Goal: Navigation & Orientation: Find specific page/section

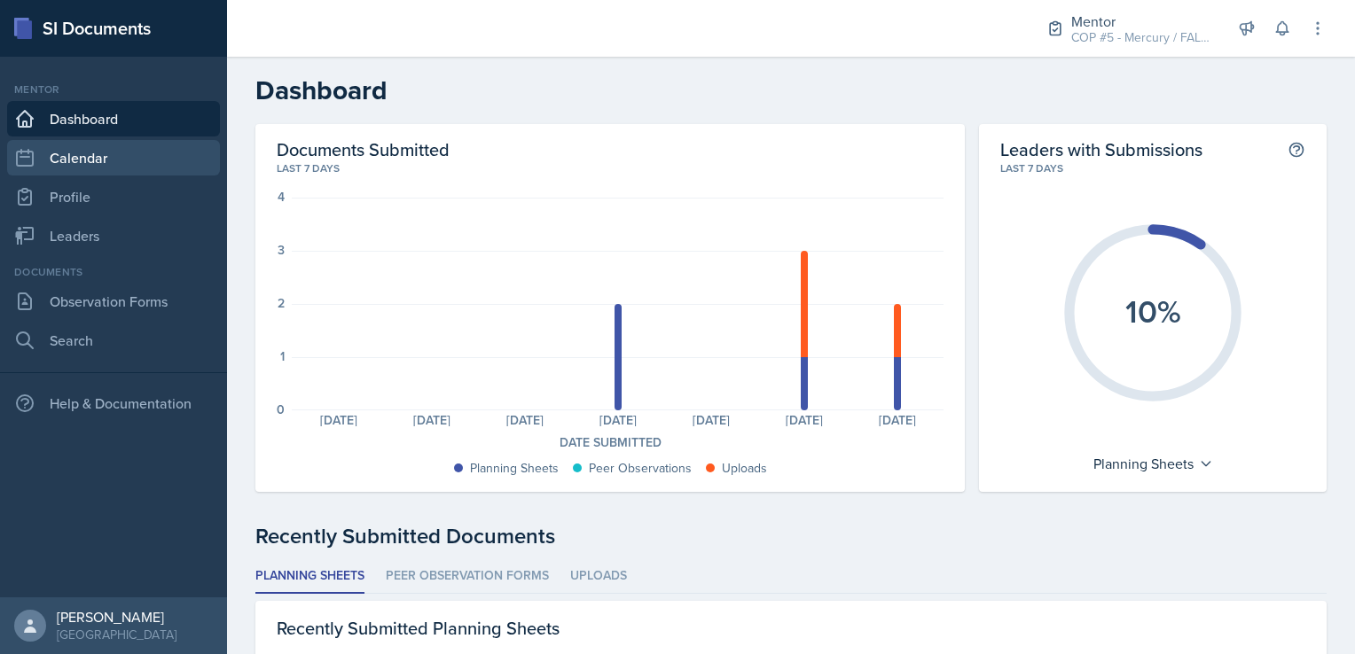
scroll to position [379, 0]
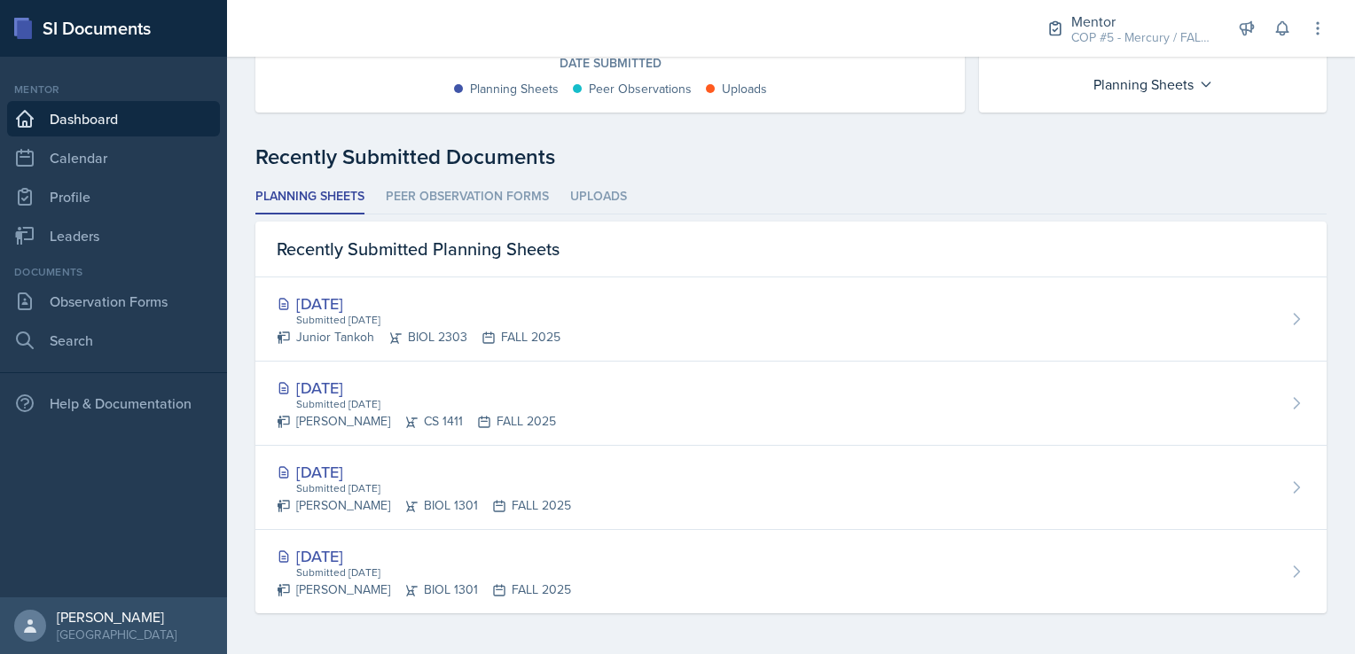
click at [87, 116] on link "Dashboard" at bounding box center [113, 118] width 213 height 35
click at [95, 151] on link "Calendar" at bounding box center [113, 157] width 213 height 35
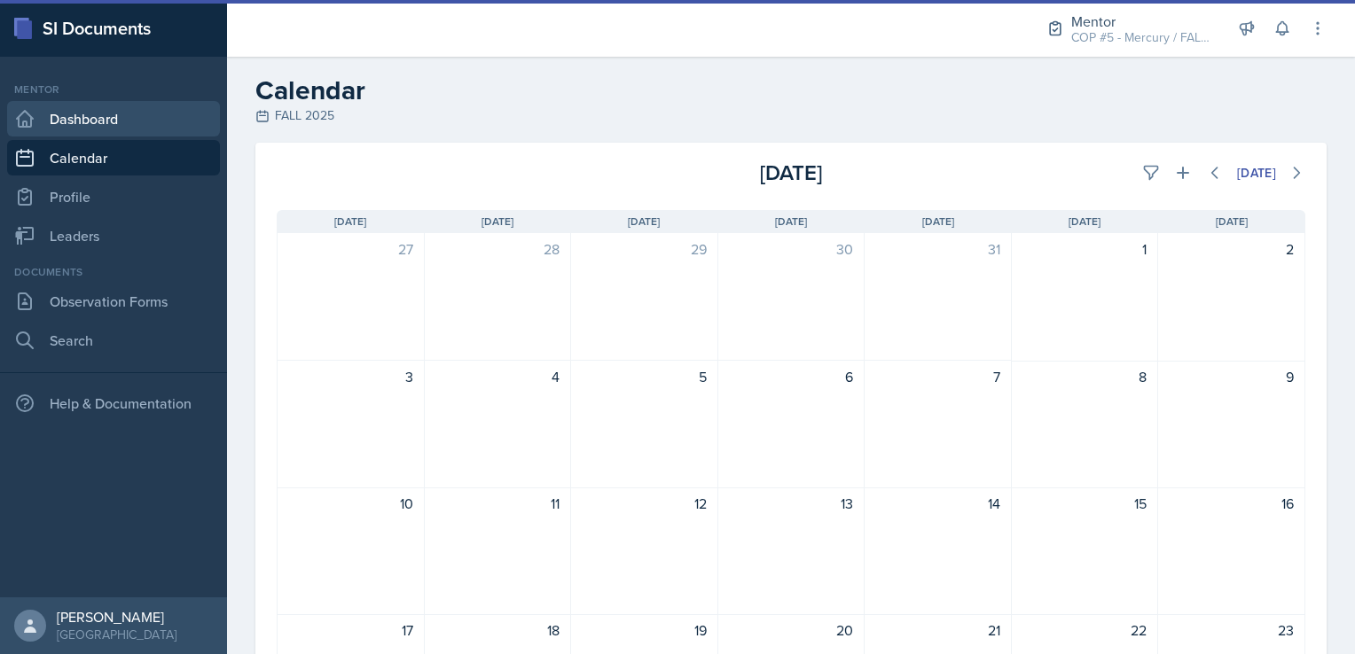
click at [89, 127] on link "Dashboard" at bounding box center [113, 118] width 213 height 35
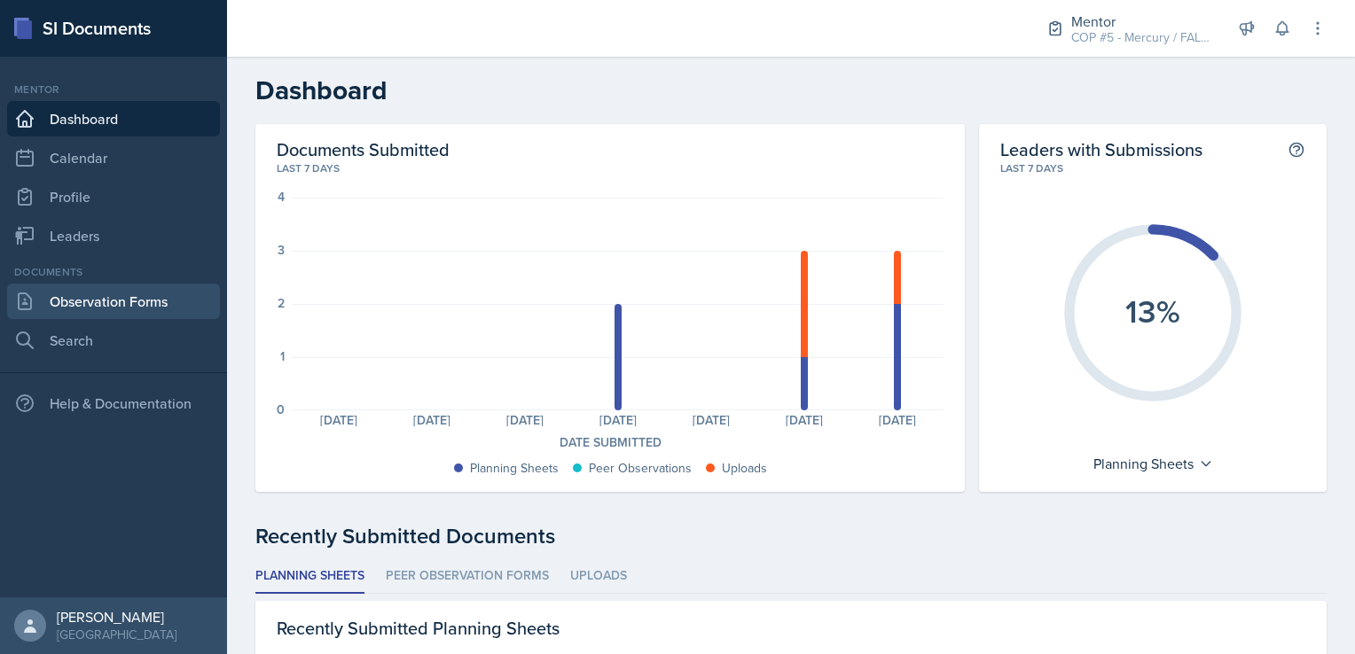
click at [118, 302] on link "Observation Forms" at bounding box center [113, 301] width 213 height 35
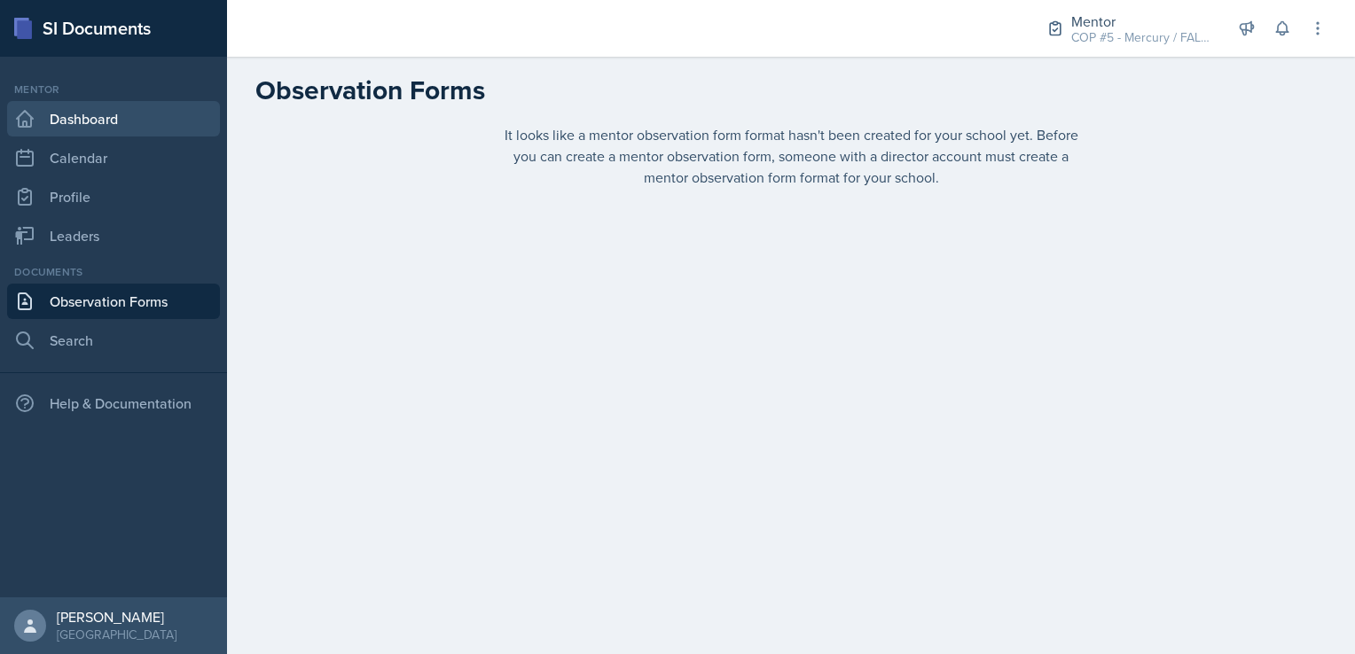
click at [82, 121] on link "Dashboard" at bounding box center [113, 118] width 213 height 35
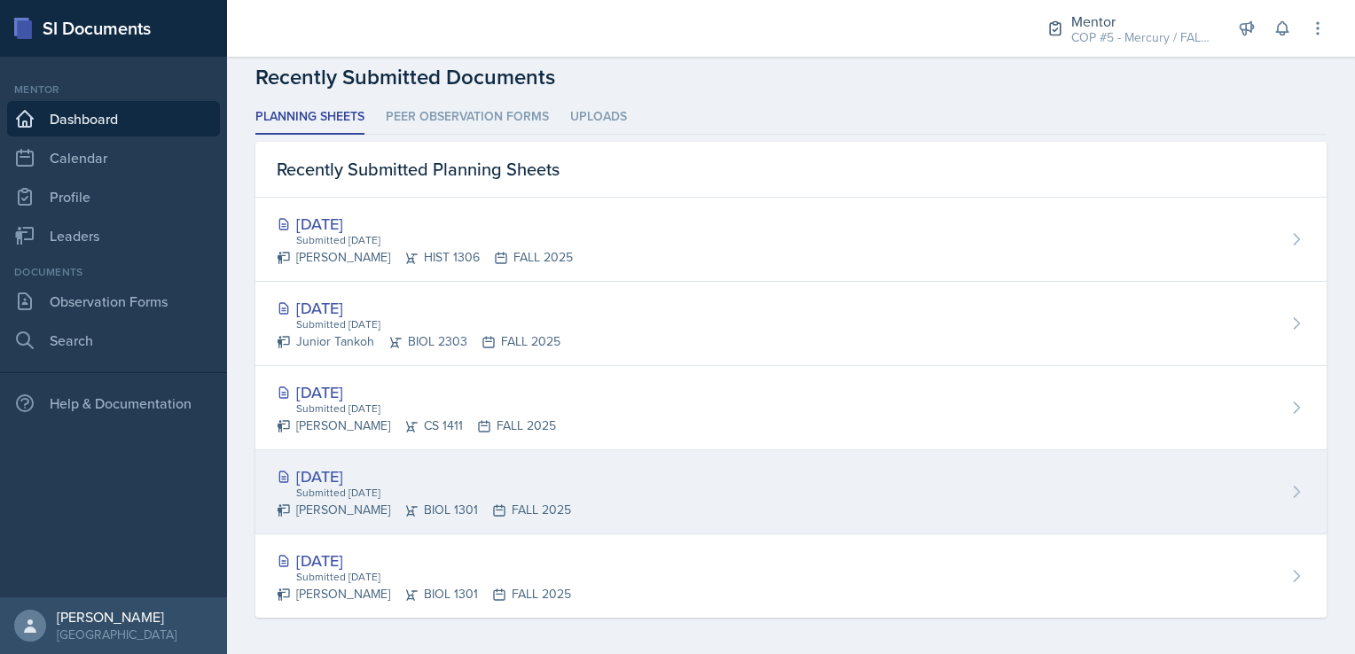
scroll to position [464, 0]
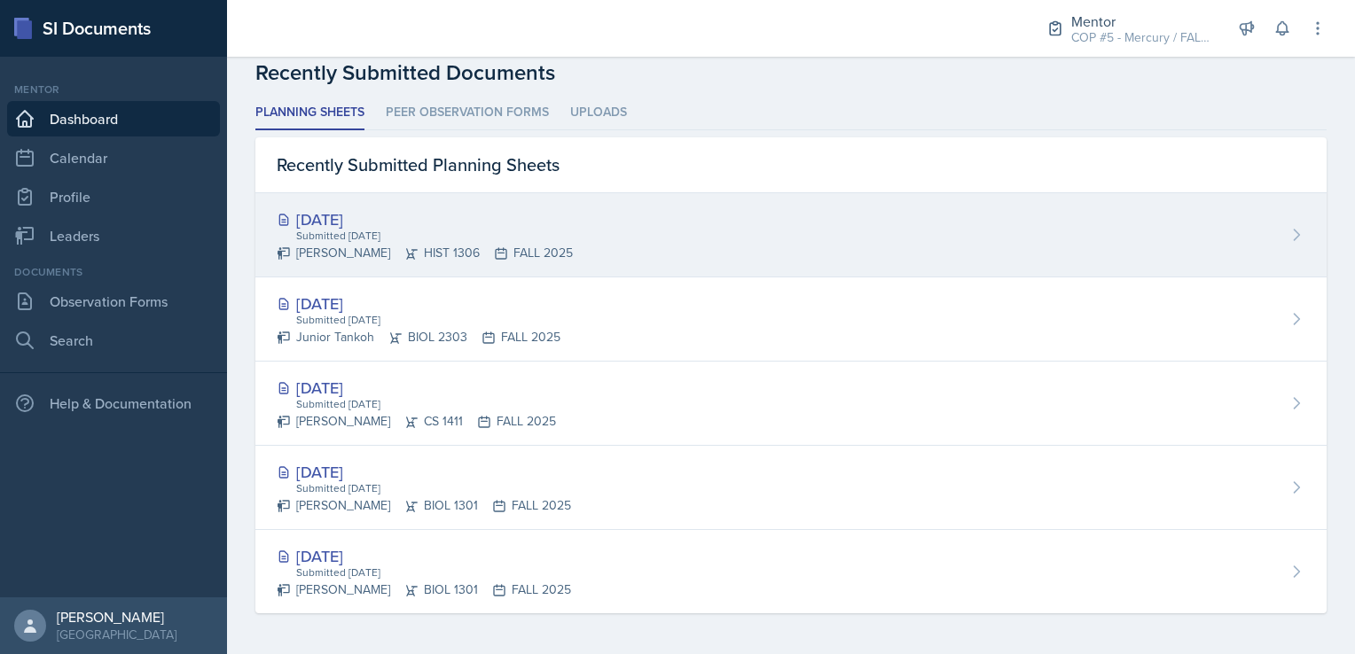
click at [391, 207] on div "[DATE]" at bounding box center [425, 219] width 296 height 24
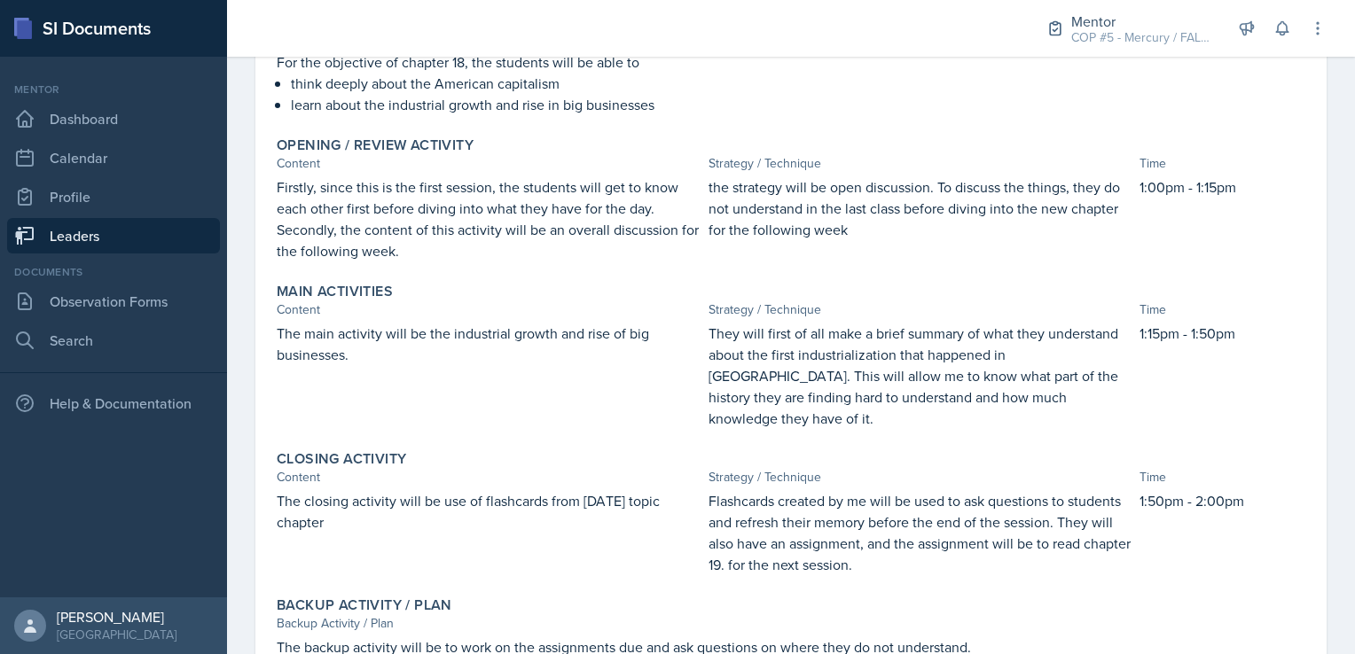
scroll to position [266, 0]
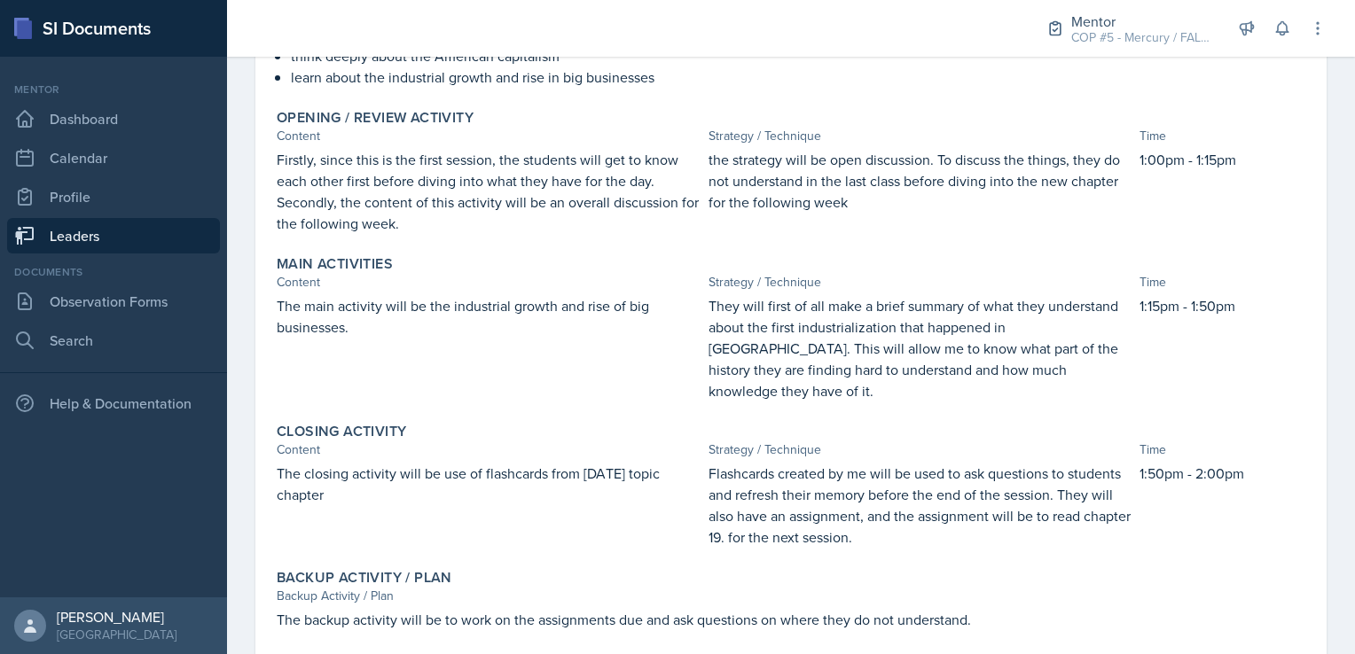
click at [172, 252] on link "Leaders" at bounding box center [113, 235] width 213 height 35
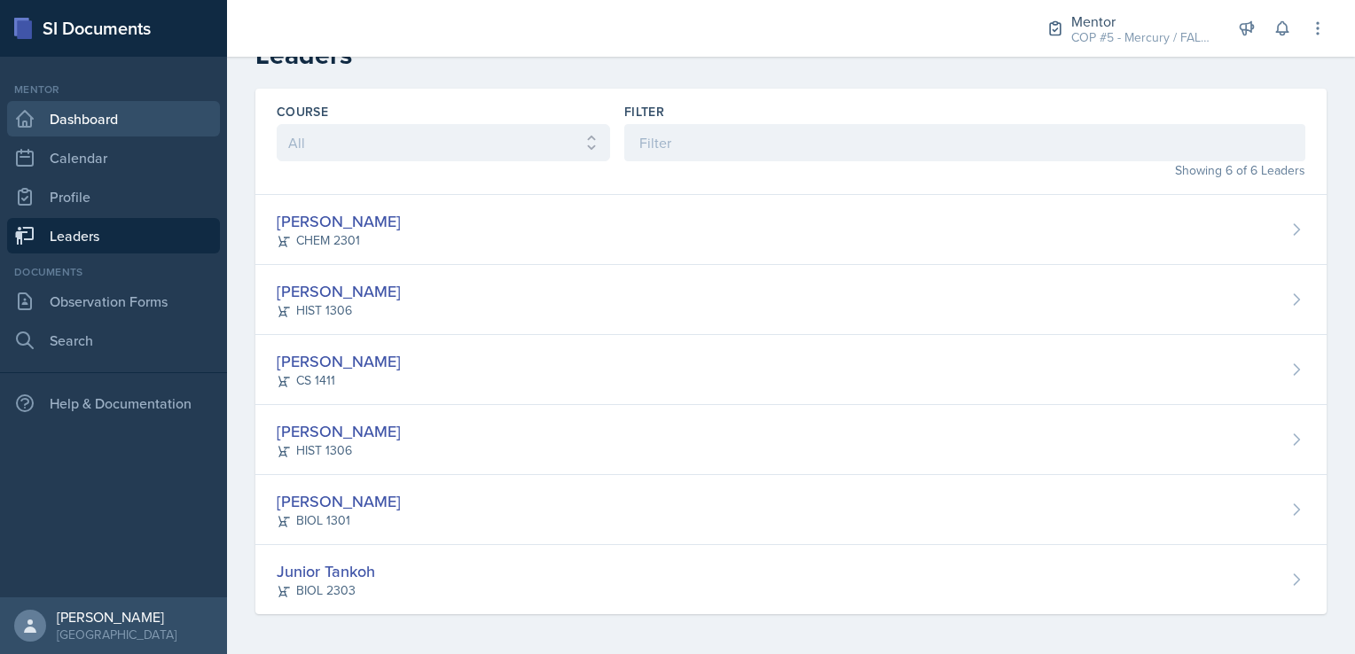
click at [88, 125] on link "Dashboard" at bounding box center [113, 118] width 213 height 35
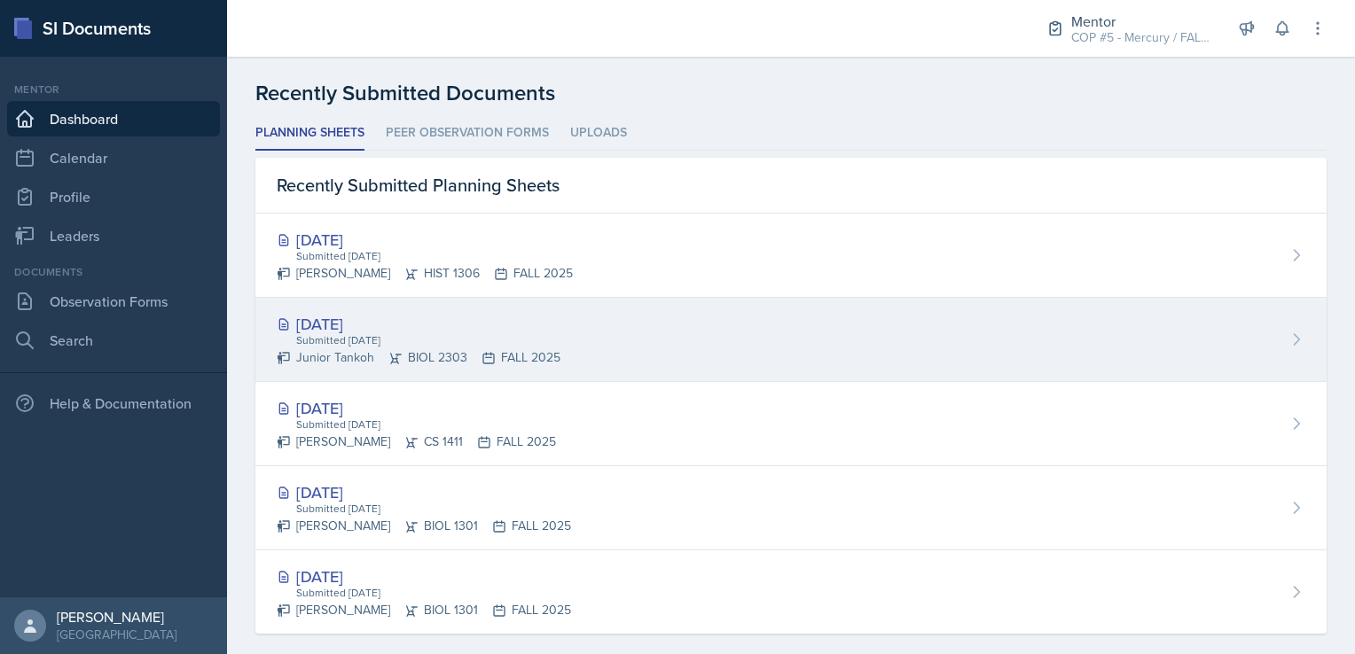
scroll to position [464, 0]
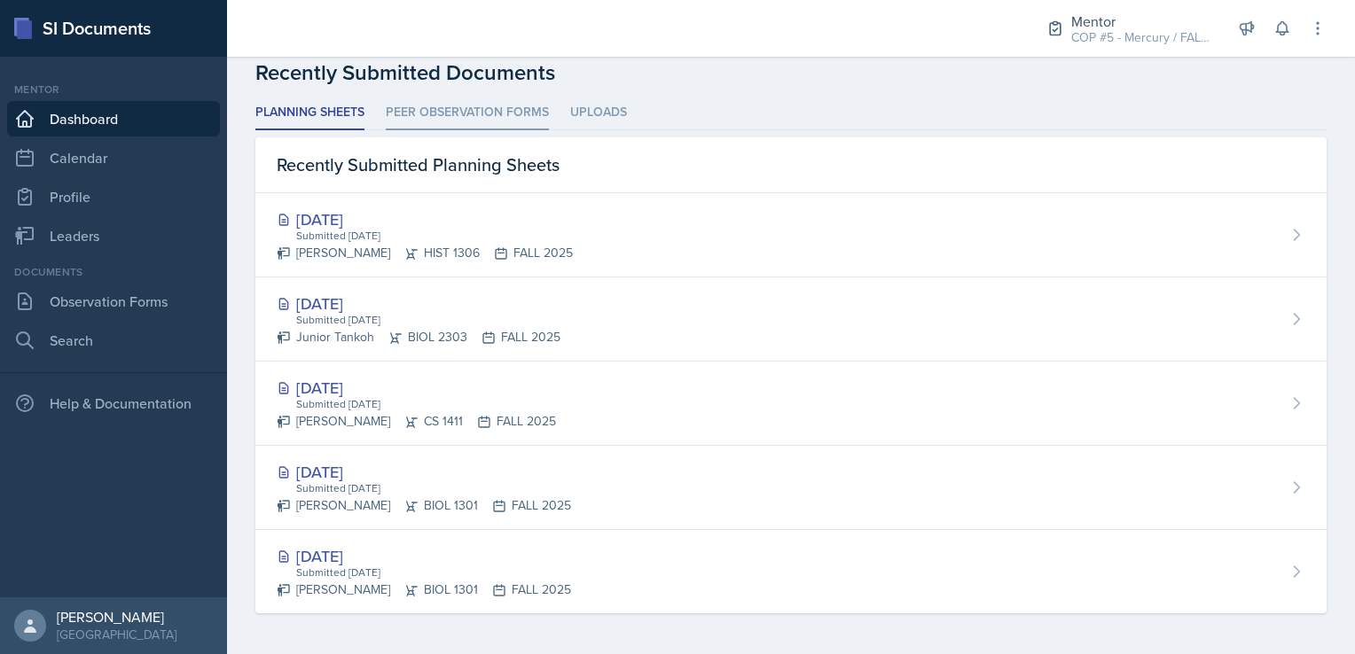
click at [436, 103] on li "Peer Observation Forms" at bounding box center [467, 113] width 163 height 35
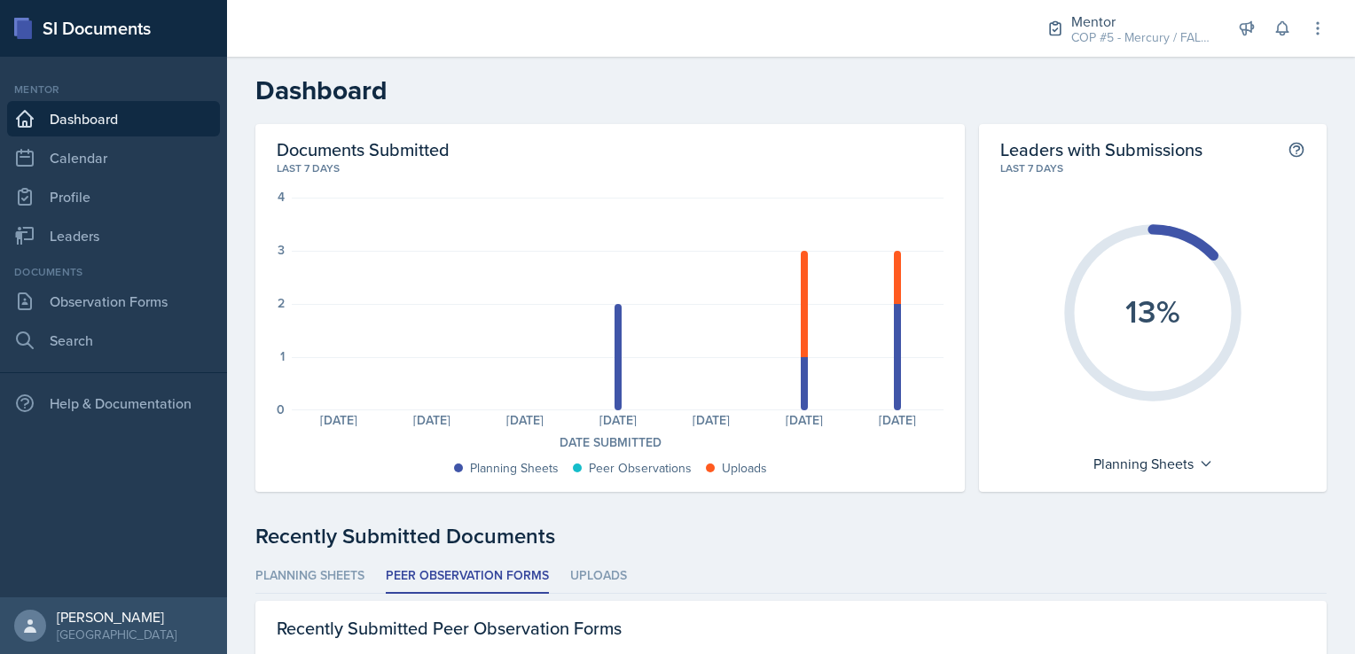
scroll to position [100, 0]
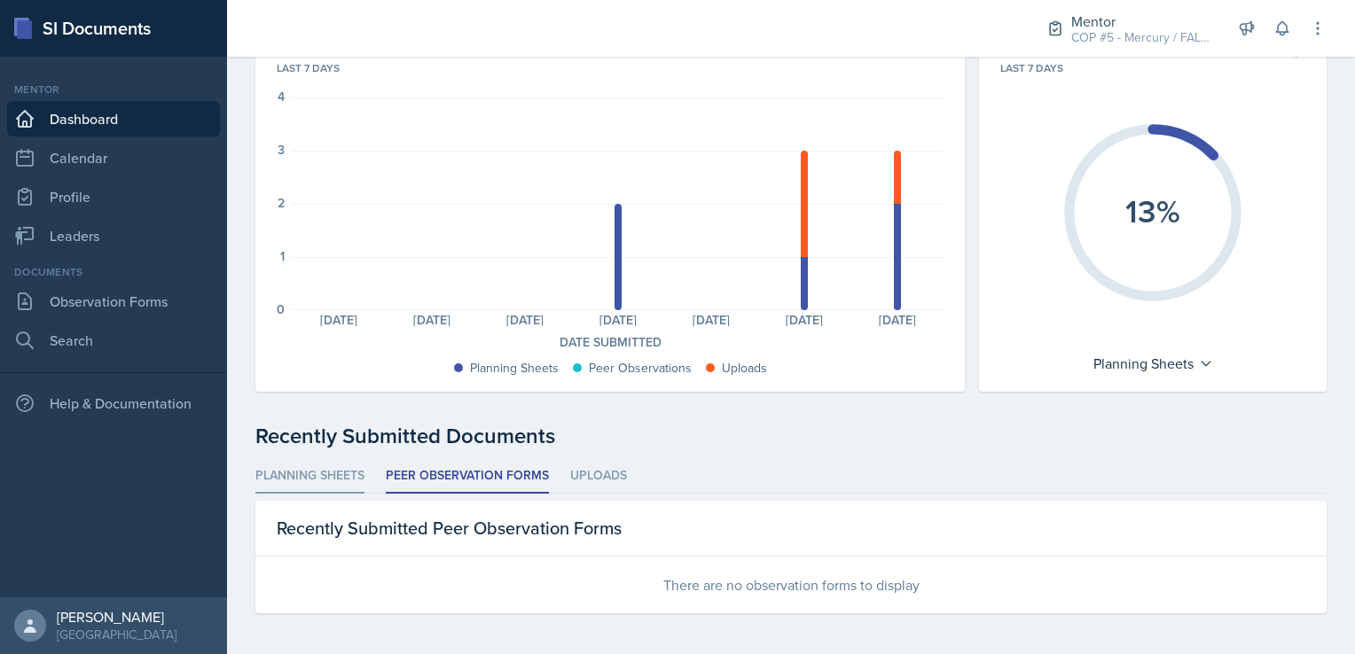
click at [358, 471] on li "Planning Sheets" at bounding box center [309, 476] width 109 height 35
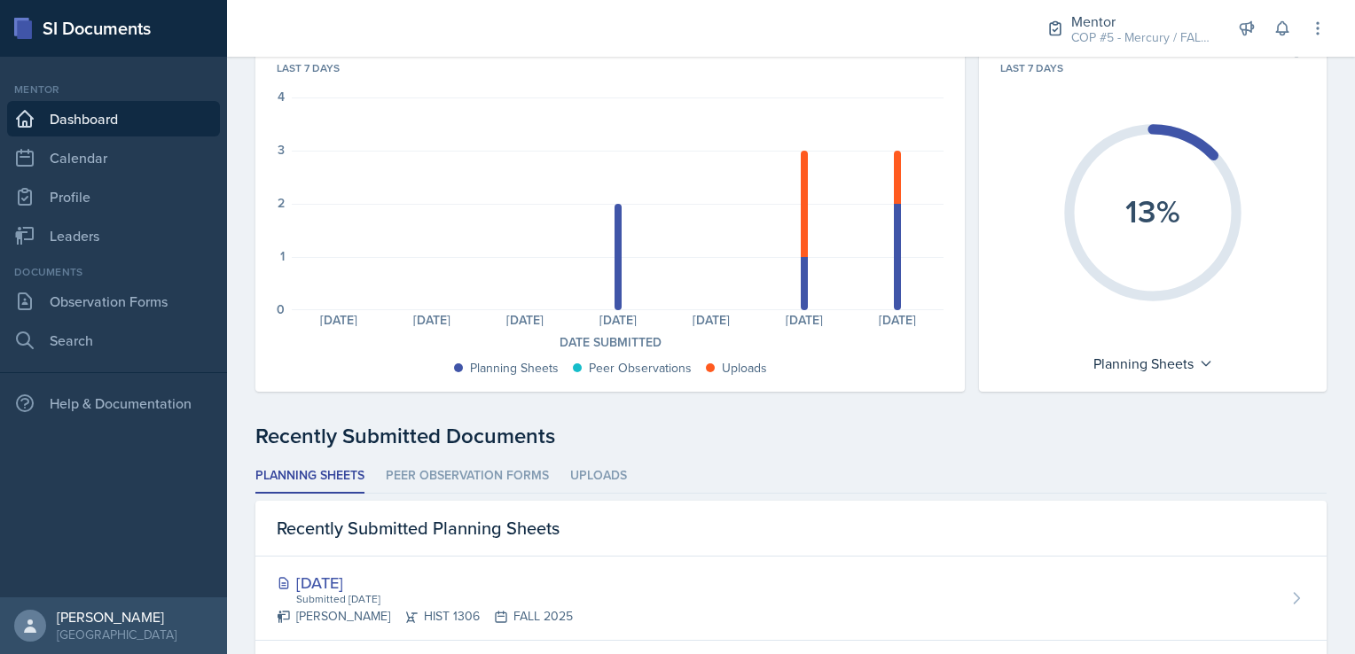
click at [566, 473] on ul "Planning Sheets Peer Observation Forms Uploads" at bounding box center [790, 476] width 1071 height 35
click at [579, 470] on li "Uploads" at bounding box center [598, 476] width 57 height 35
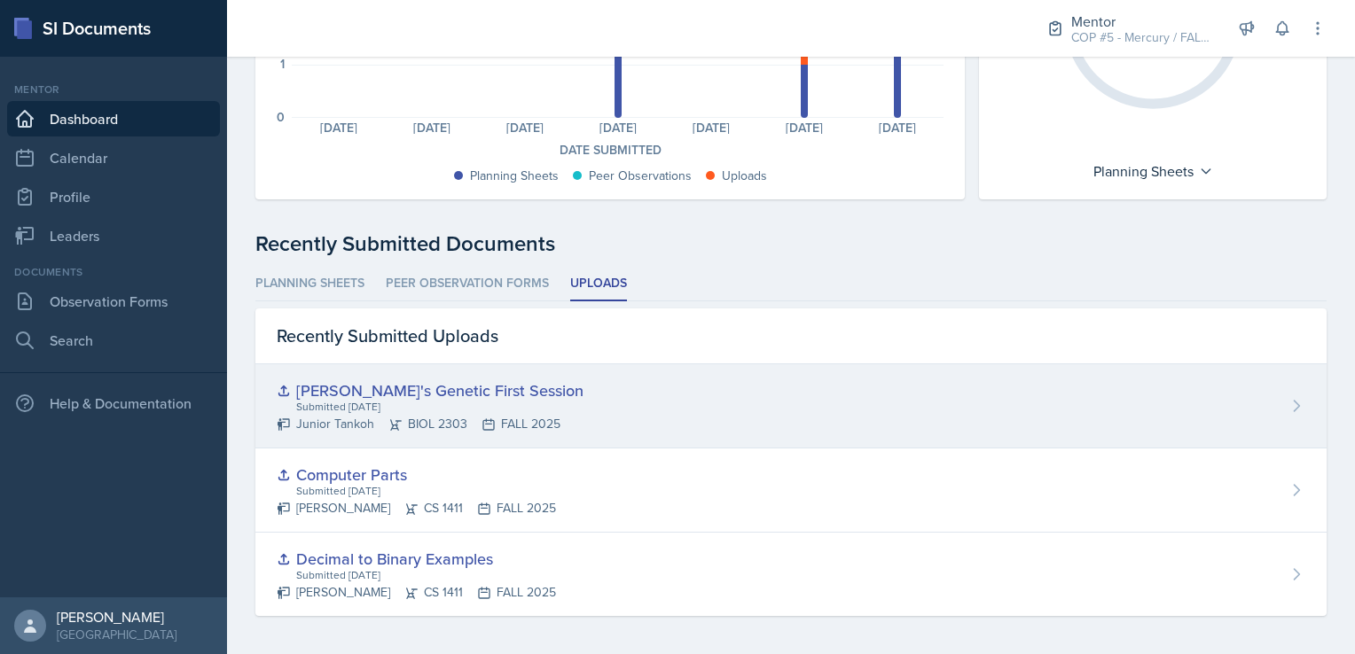
scroll to position [295, 0]
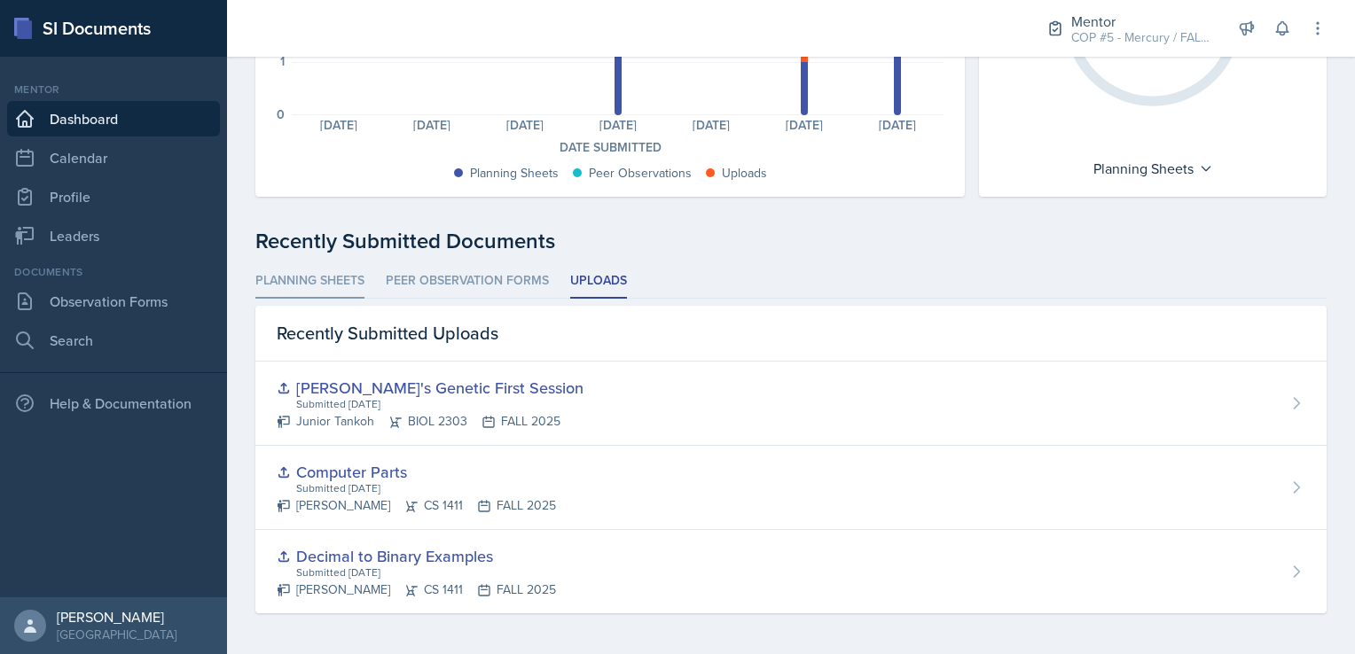
click at [347, 284] on li "Planning Sheets" at bounding box center [309, 281] width 109 height 35
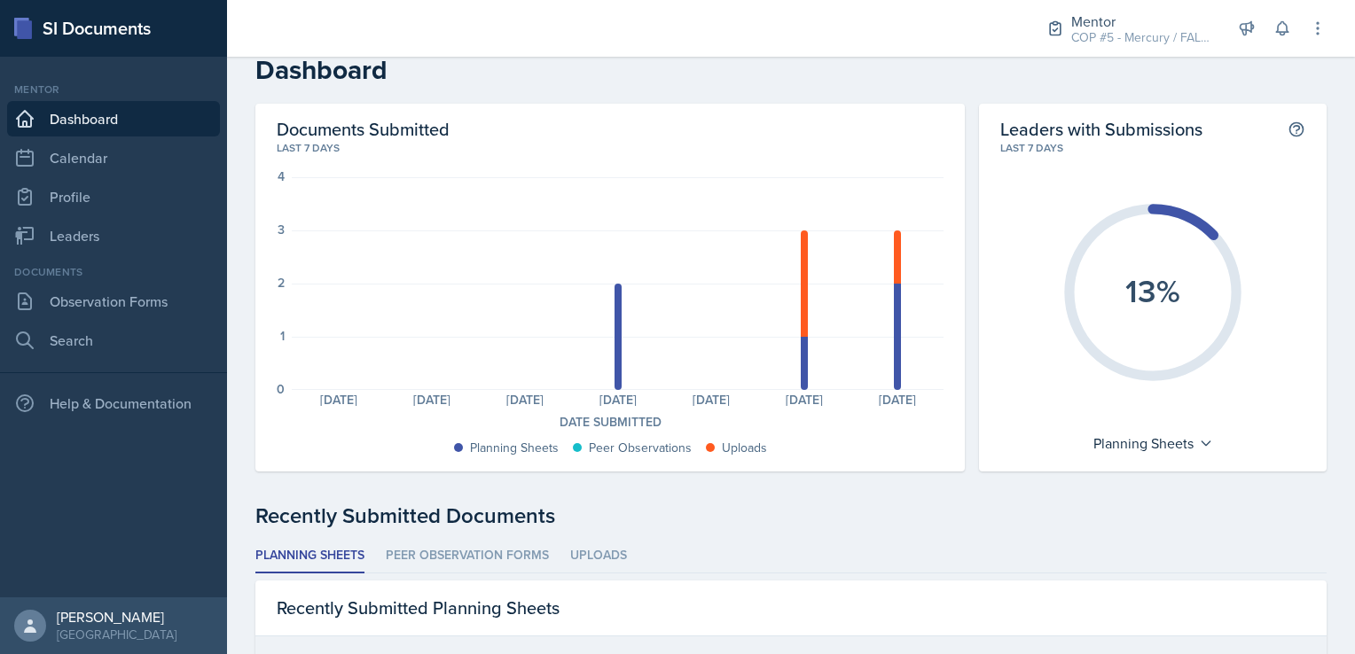
scroll to position [464, 0]
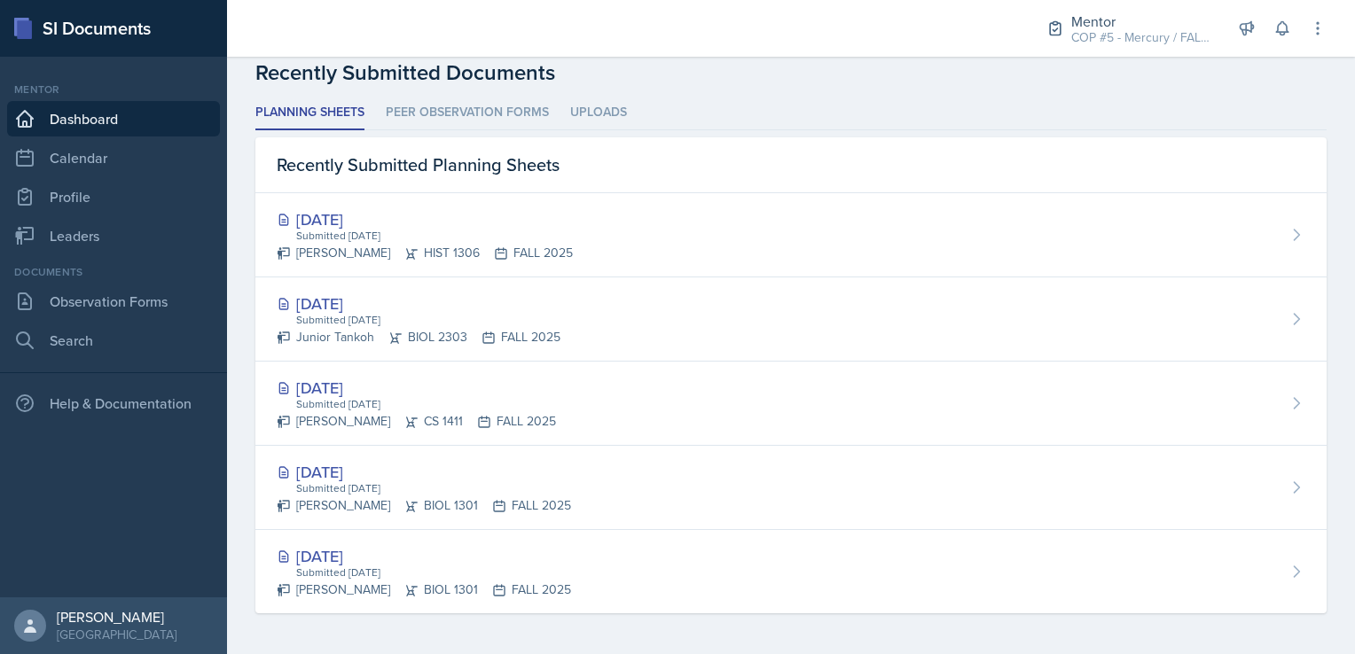
click at [394, 219] on div "[DATE]" at bounding box center [425, 219] width 296 height 24
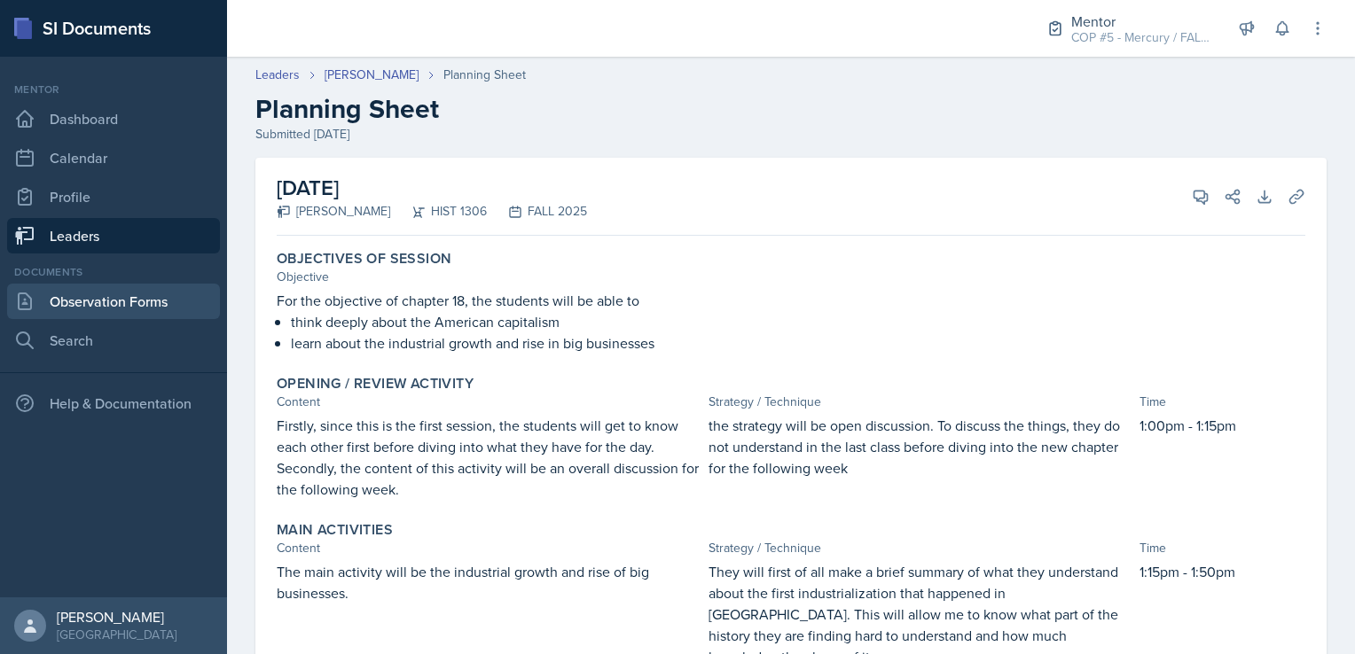
click at [102, 304] on link "Observation Forms" at bounding box center [113, 301] width 213 height 35
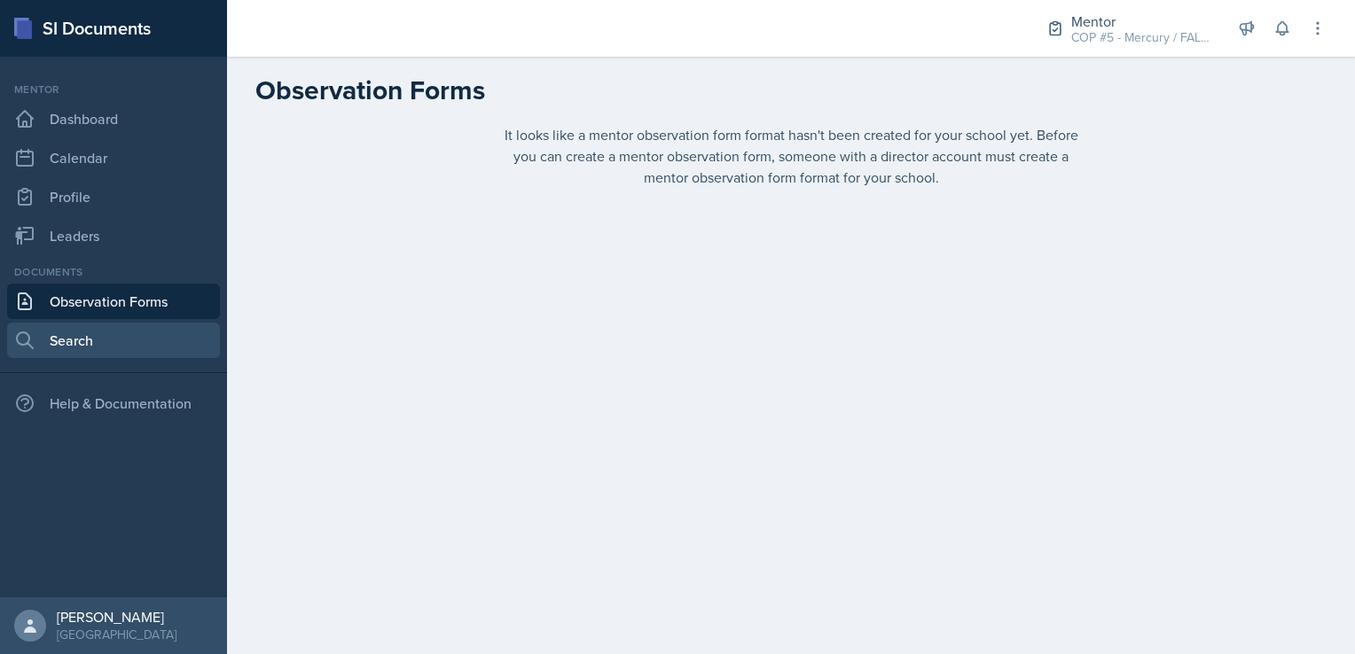
click at [99, 324] on link "Search" at bounding box center [113, 340] width 213 height 35
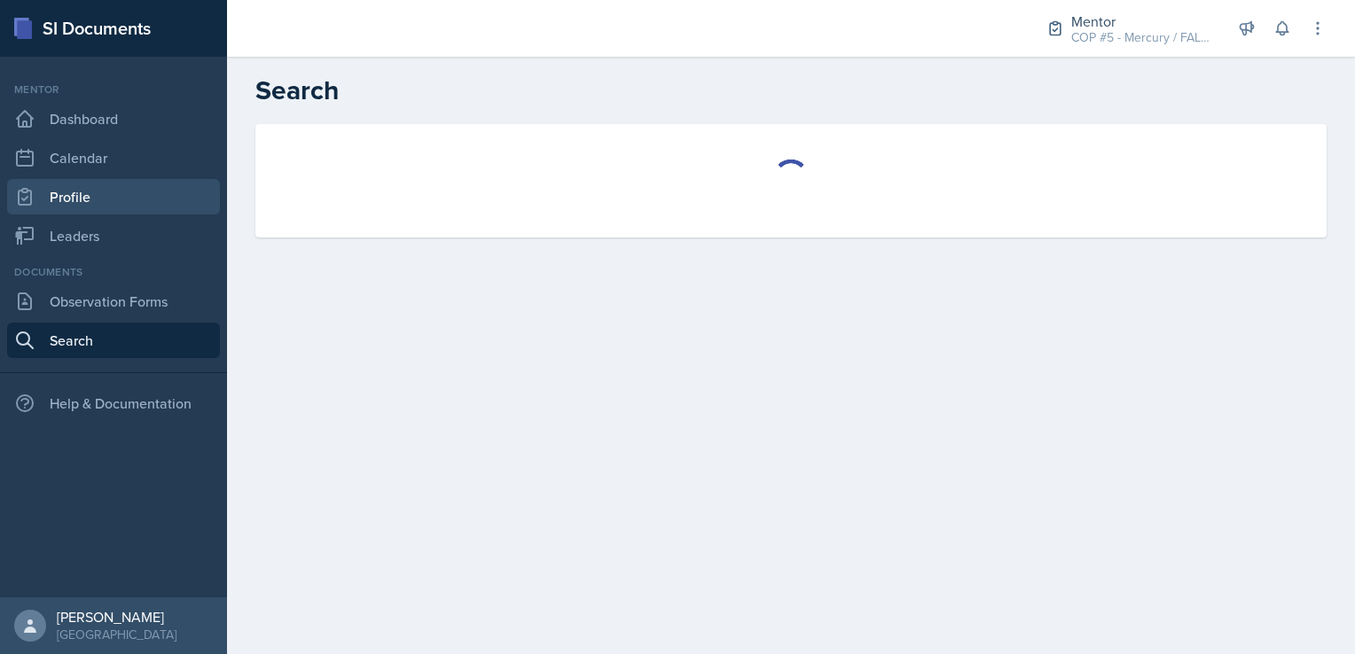
select select "all"
select select "1"
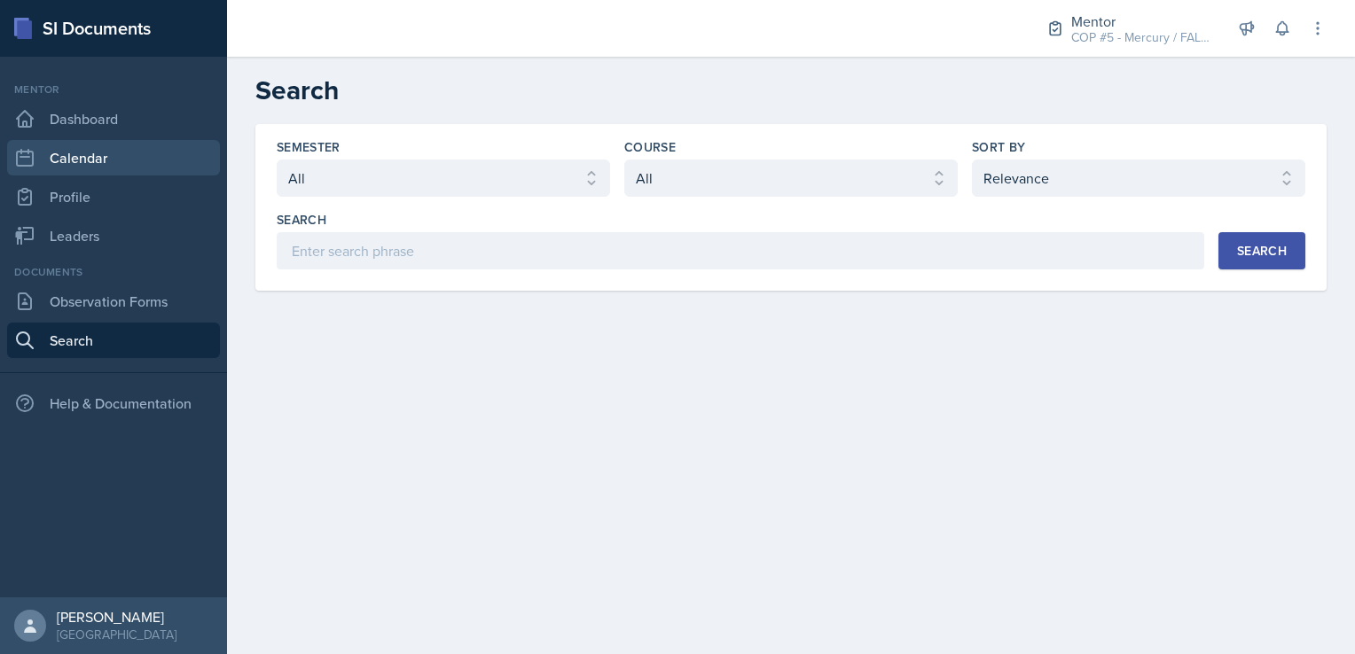
click at [99, 167] on link "Calendar" at bounding box center [113, 157] width 213 height 35
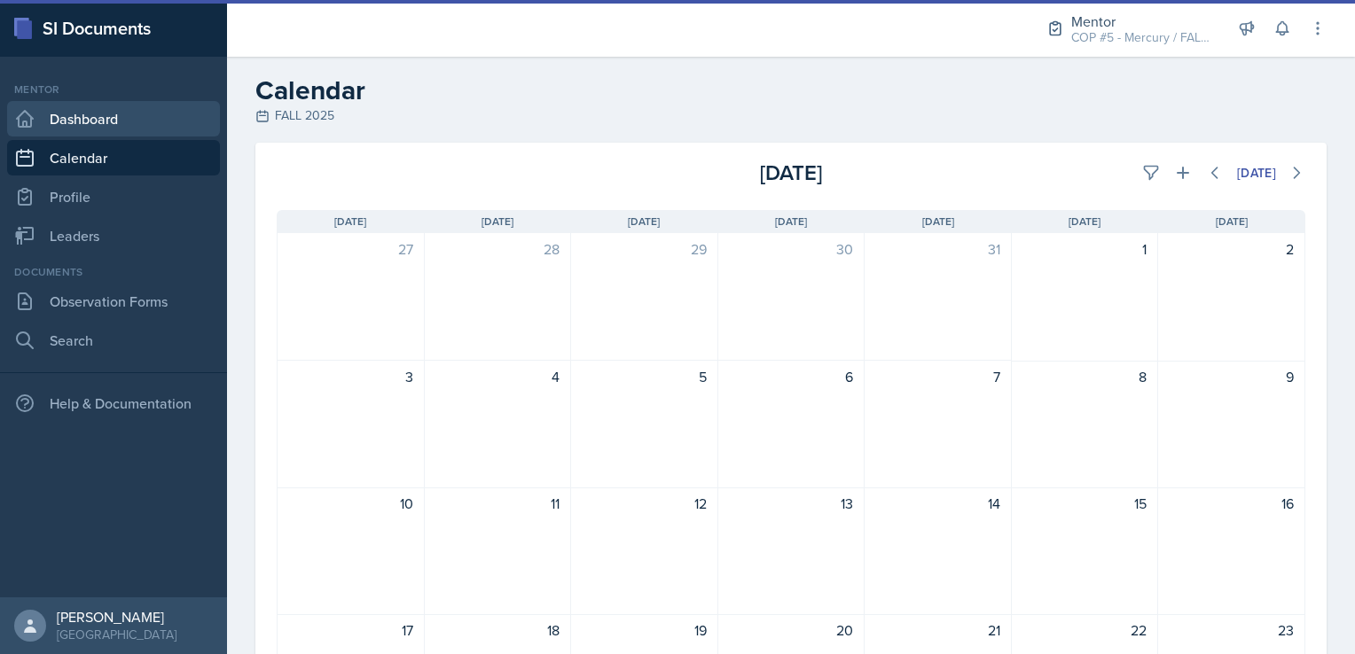
click at [102, 125] on link "Dashboard" at bounding box center [113, 118] width 213 height 35
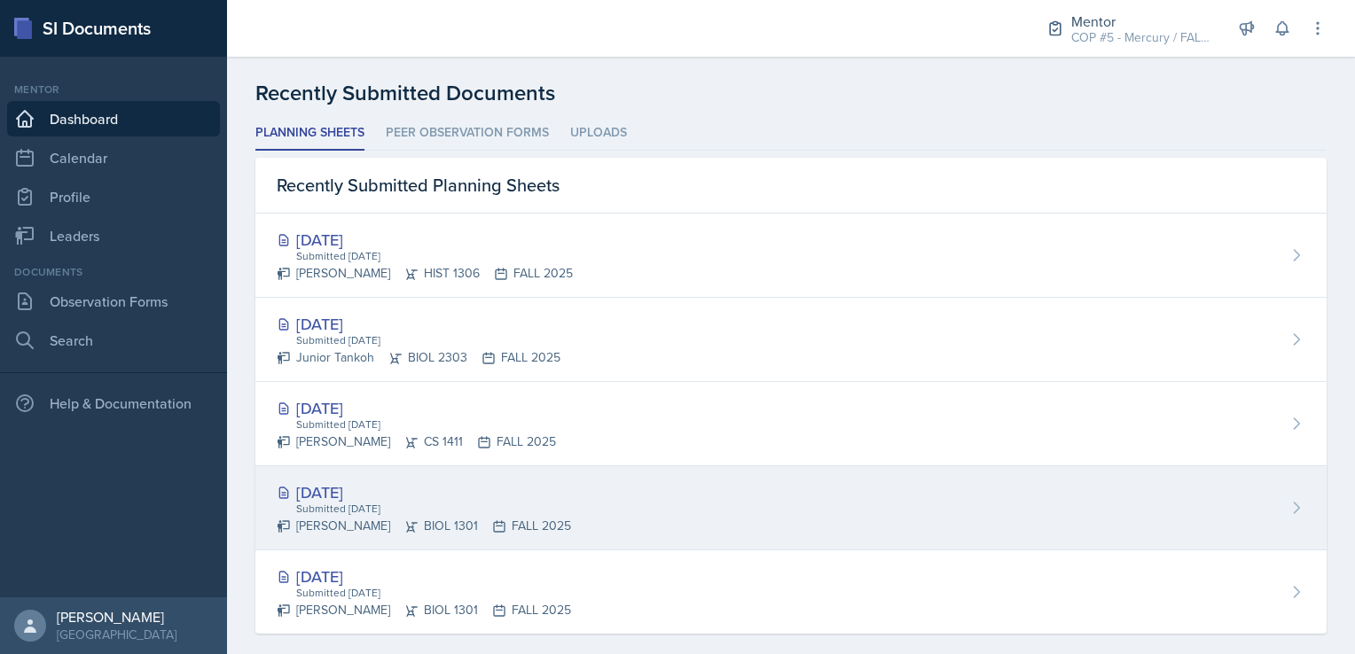
scroll to position [464, 0]
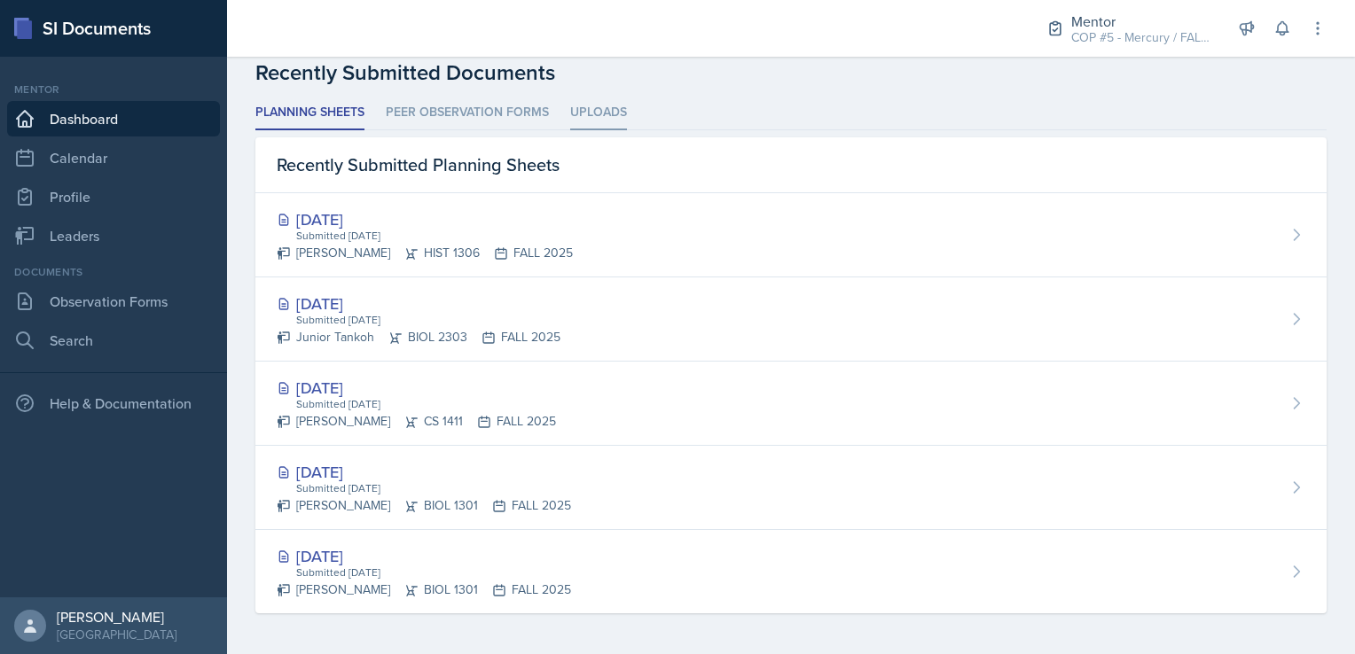
click at [587, 114] on li "Uploads" at bounding box center [598, 113] width 57 height 35
